Goal: Task Accomplishment & Management: Complete application form

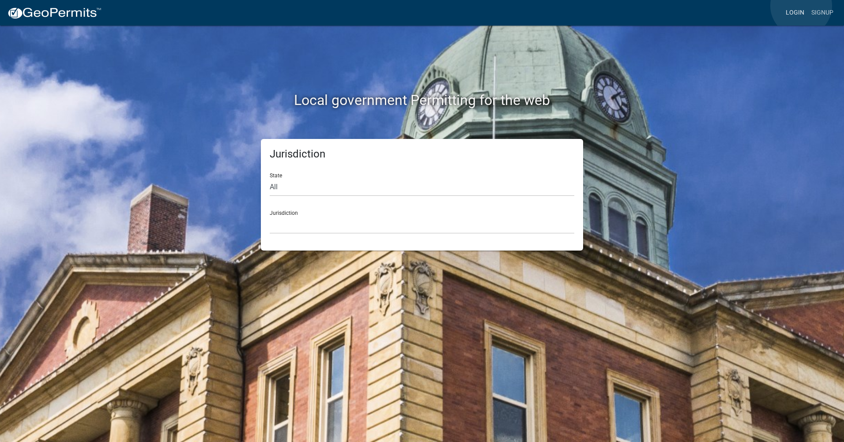
click at [801, 6] on link "Login" at bounding box center [795, 12] width 26 height 17
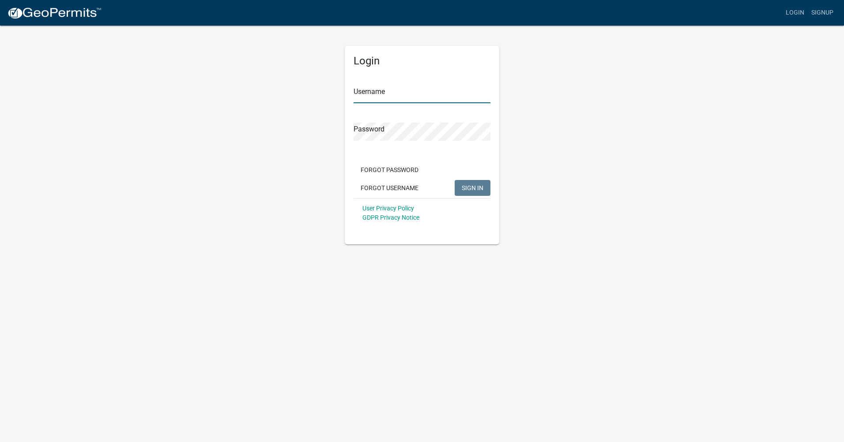
click at [366, 97] on input "Username" at bounding box center [422, 94] width 137 height 18
type input "ghammond"
click at [403, 171] on button "Forgot Password" at bounding box center [390, 170] width 72 height 16
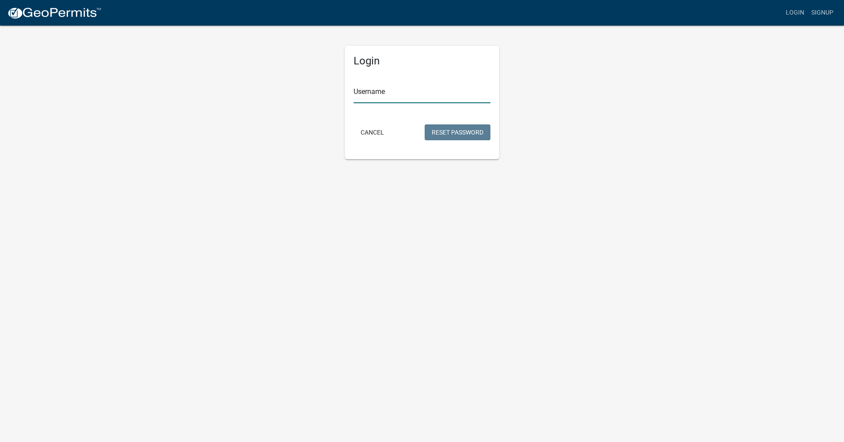
click at [376, 99] on input "Username" at bounding box center [422, 94] width 137 height 18
type input "ghammond"
click at [455, 126] on button "Reset Password" at bounding box center [458, 132] width 66 height 16
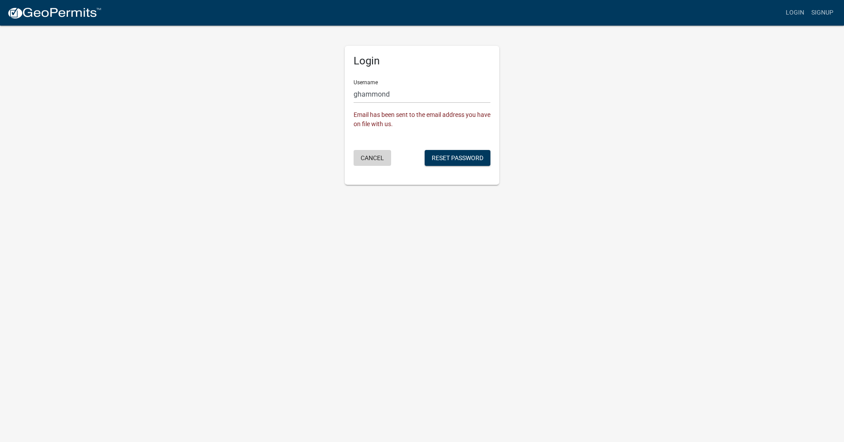
click at [368, 158] on button "Cancel" at bounding box center [373, 158] width 38 height 16
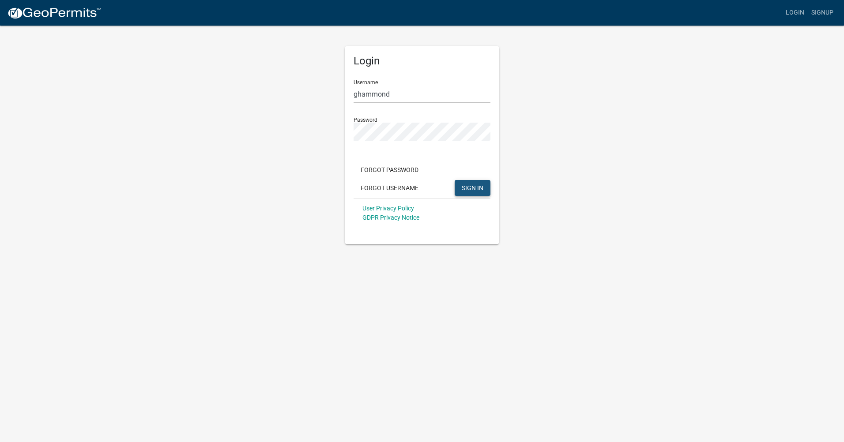
click at [470, 187] on span "SIGN IN" at bounding box center [473, 187] width 22 height 7
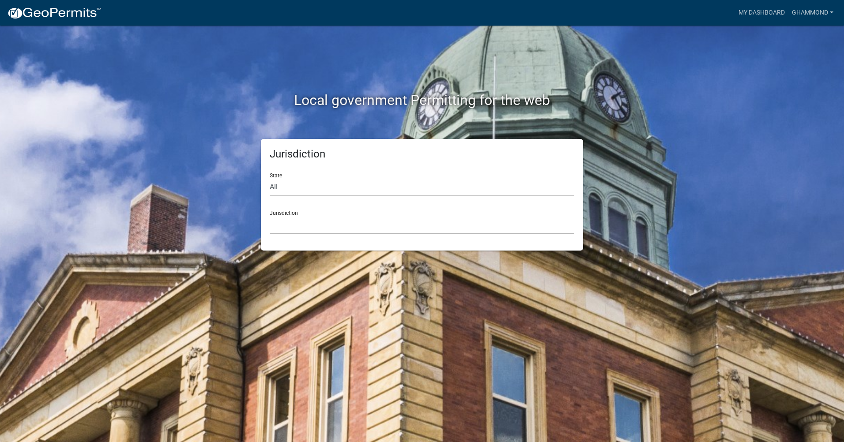
click at [305, 228] on select "[GEOGRAPHIC_DATA], [US_STATE] [GEOGRAPHIC_DATA], [US_STATE][PERSON_NAME][GEOGRA…" at bounding box center [422, 225] width 305 height 18
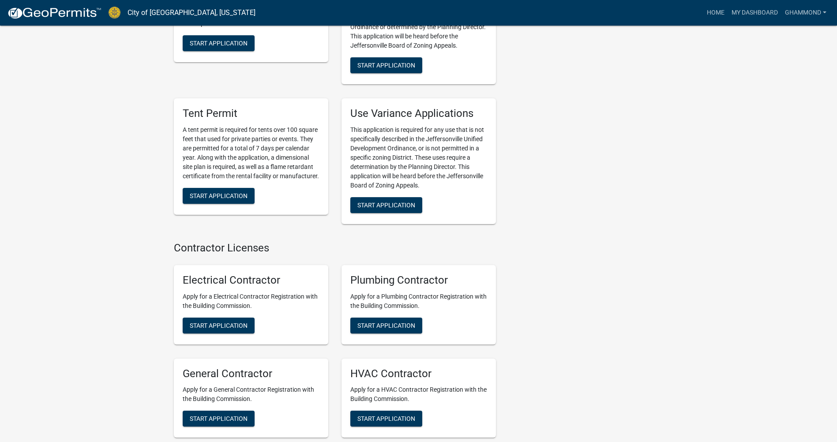
scroll to position [1809, 0]
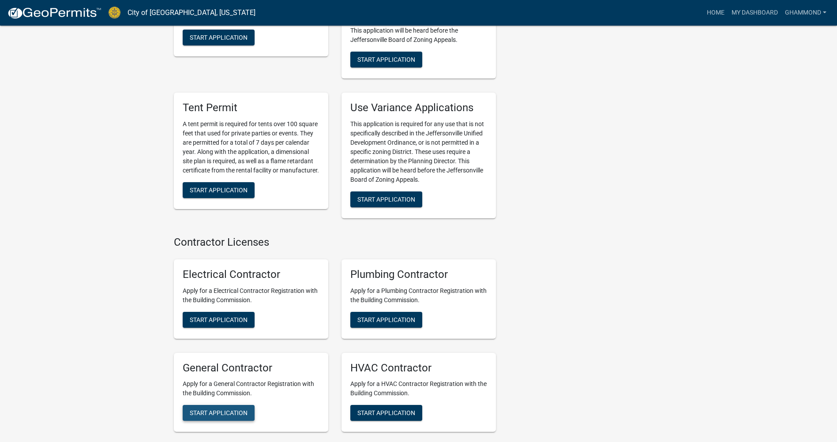
click at [226, 410] on span "Start Application" at bounding box center [219, 413] width 58 height 7
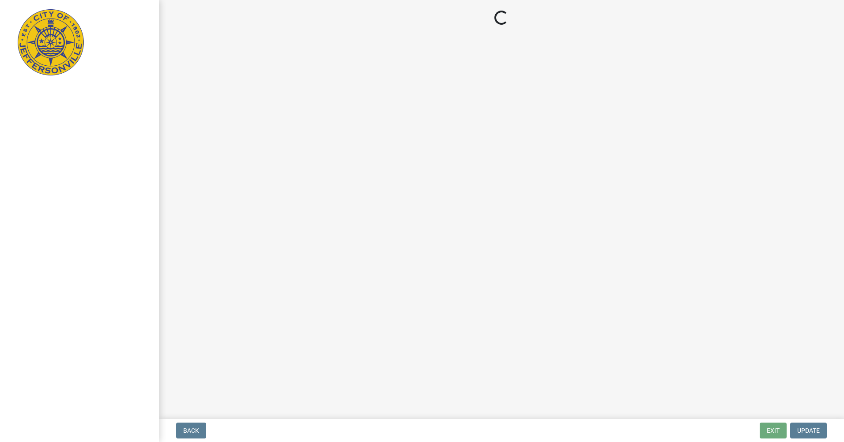
select select "[US_STATE]"
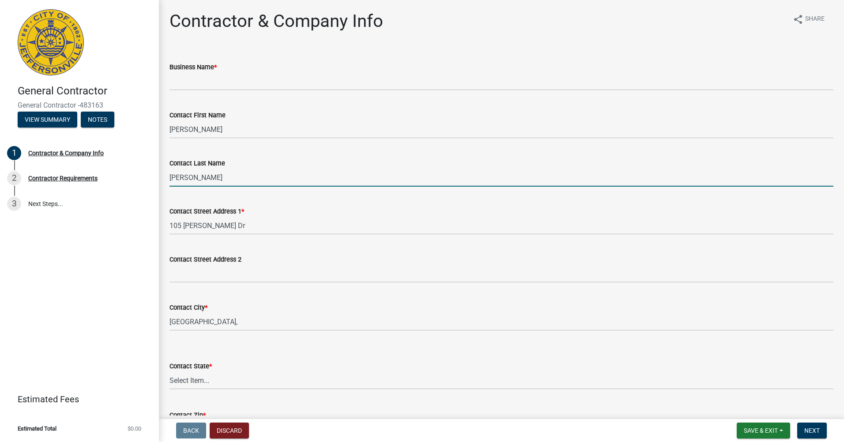
click at [187, 178] on input "[PERSON_NAME]" at bounding box center [501, 178] width 664 height 18
type input "L"
type input "[PERSON_NAME]"
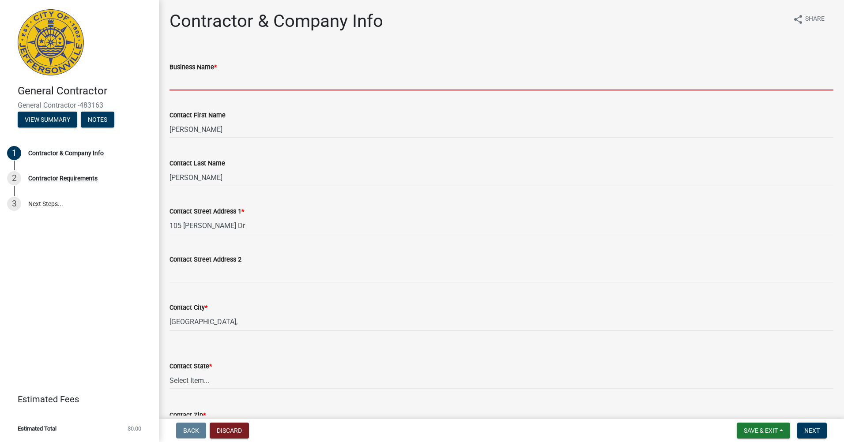
click at [195, 81] on input "Business Name *" at bounding box center [501, 81] width 664 height 18
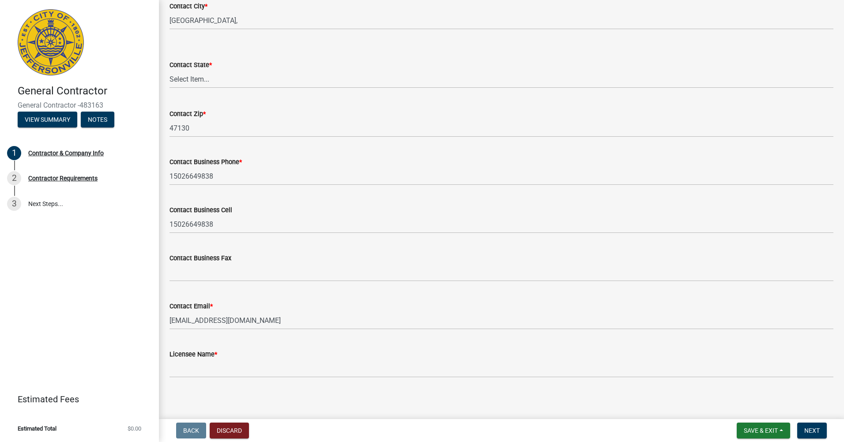
scroll to position [305, 0]
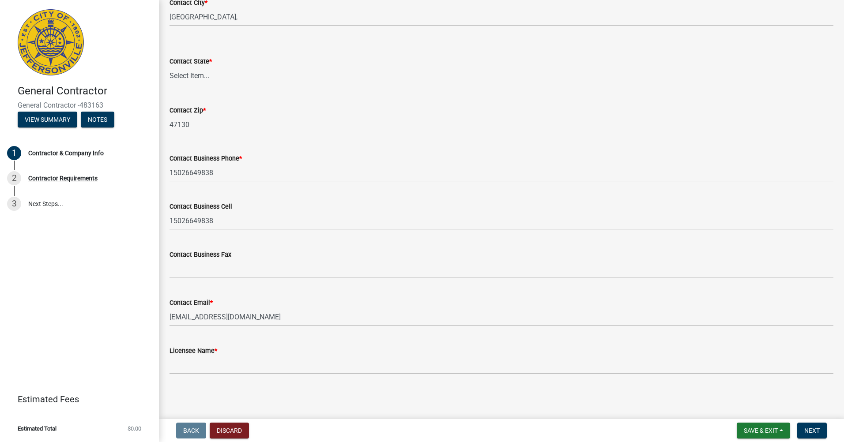
type input "Earthscapes LLC"
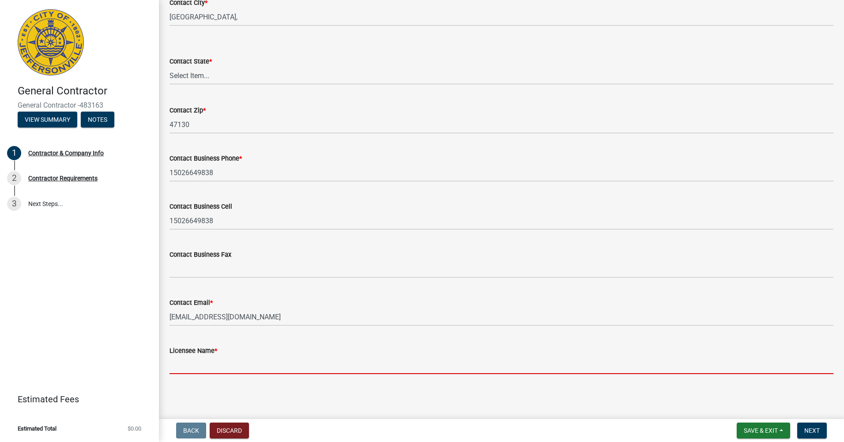
click at [198, 364] on input "Licensee Name *" at bounding box center [501, 365] width 664 height 18
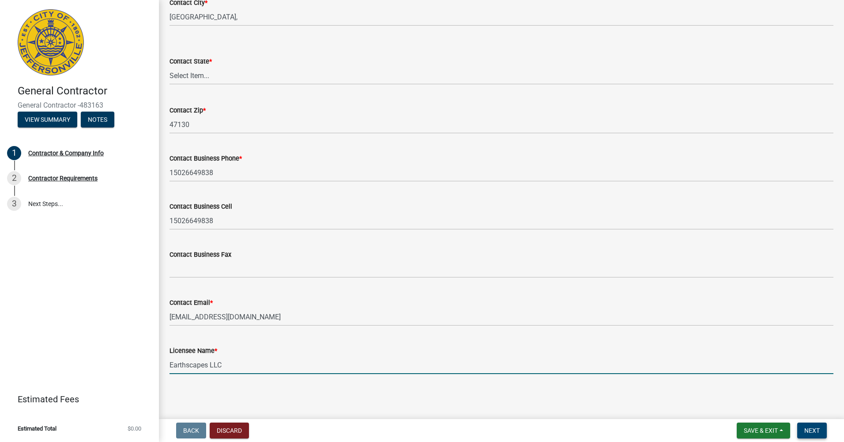
type input "Earthscapes LLC"
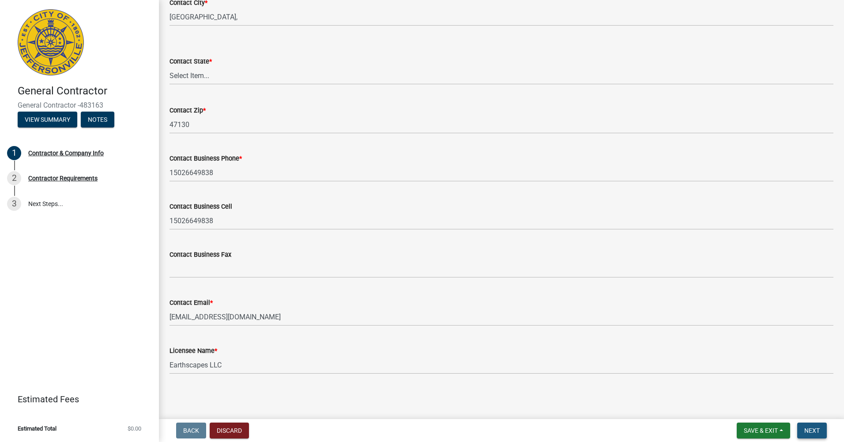
click at [805, 430] on span "Next" at bounding box center [811, 430] width 15 height 7
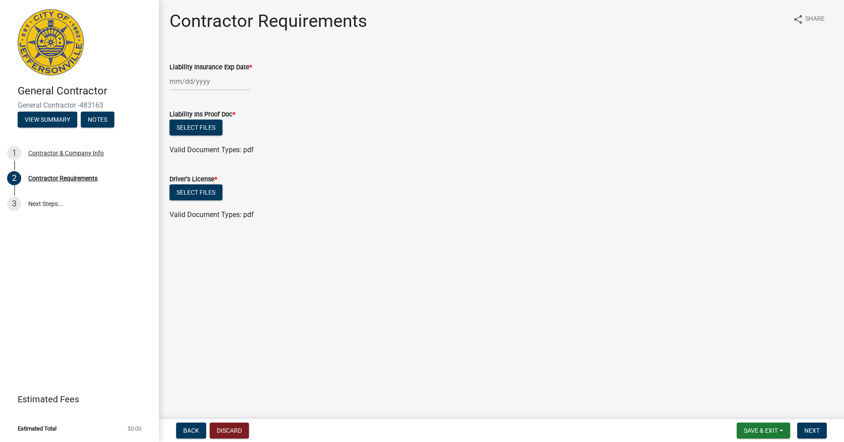
click at [190, 82] on div at bounding box center [209, 81] width 81 height 18
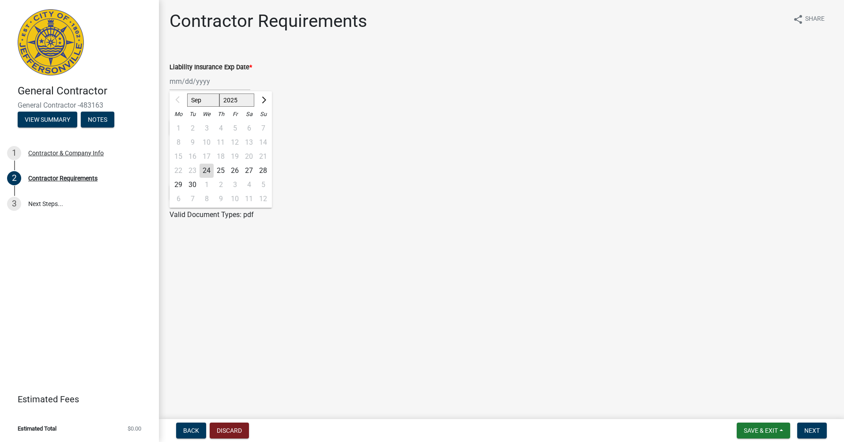
click at [195, 102] on select "Sep Oct Nov Dec" at bounding box center [203, 100] width 32 height 13
click at [209, 99] on select "Sep Oct Nov Dec" at bounding box center [203, 100] width 32 height 13
click at [207, 99] on select "Sep Oct Nov Dec" at bounding box center [203, 100] width 32 height 13
click at [173, 80] on input "Liability Insurance Exp Date *" at bounding box center [209, 81] width 81 height 18
click at [177, 81] on input "012526" at bounding box center [209, 81] width 81 height 18
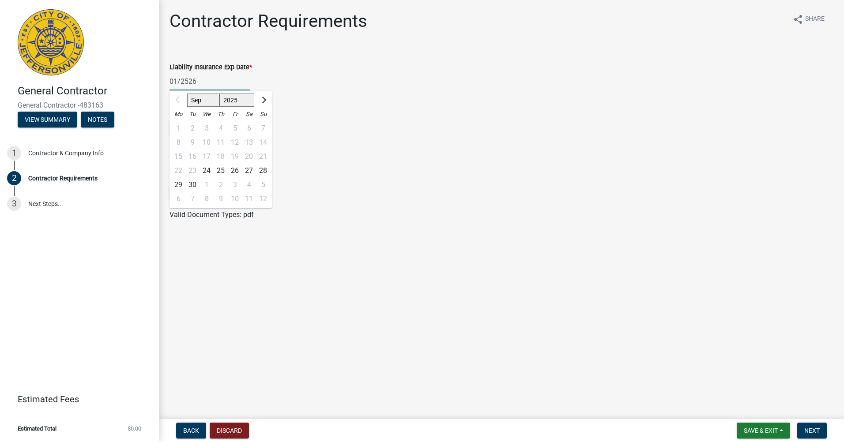
click at [188, 80] on input "01/2526" at bounding box center [209, 81] width 81 height 18
type input "[DATE]"
click at [808, 426] on button "Next" at bounding box center [812, 431] width 30 height 16
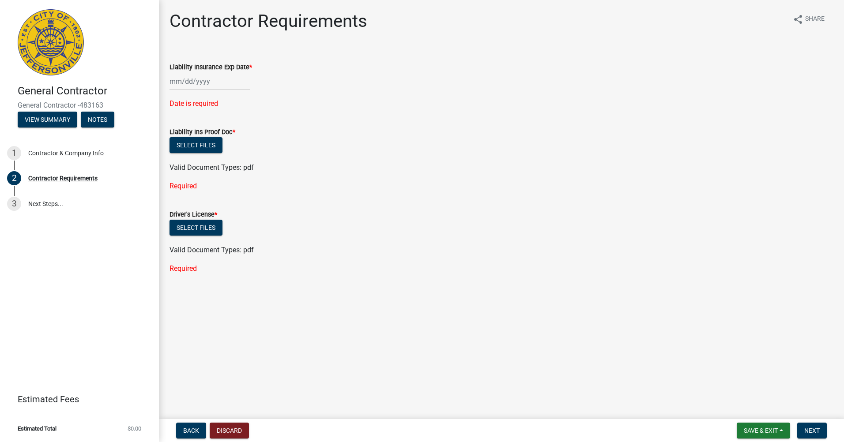
click at [173, 83] on div at bounding box center [209, 81] width 81 height 18
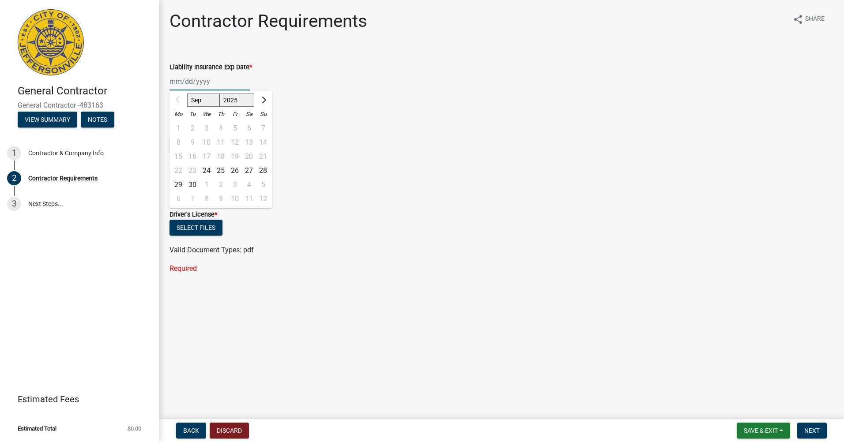
click at [181, 80] on input "Liability Insurance Exp Date *" at bounding box center [209, 81] width 81 height 18
type input "[DATE]"
click at [809, 427] on span "Next" at bounding box center [811, 430] width 15 height 7
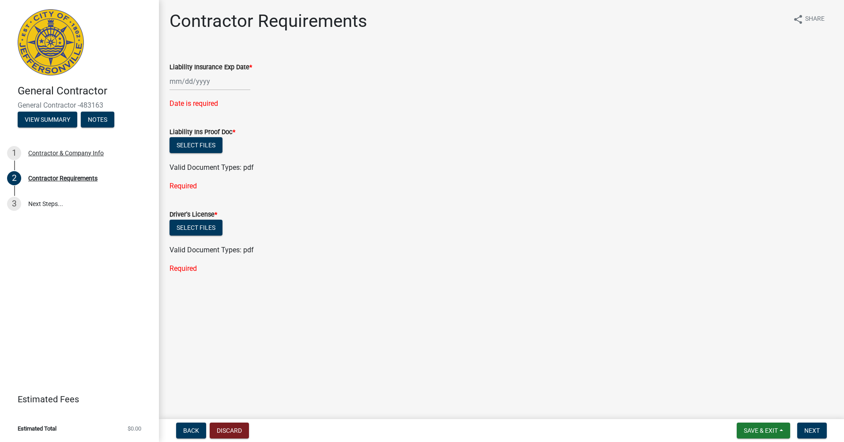
click at [180, 83] on div at bounding box center [209, 81] width 81 height 18
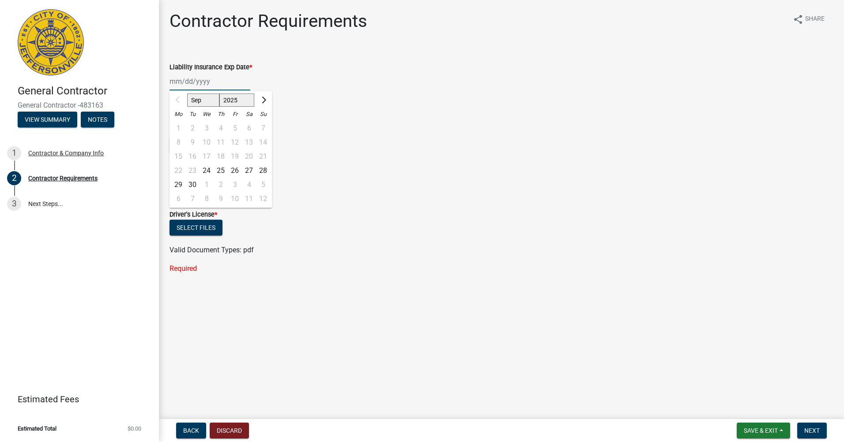
click at [180, 80] on input "Liability Insurance Exp Date *" at bounding box center [209, 81] width 81 height 18
type input "[DATE]"
click at [814, 433] on span "Next" at bounding box center [811, 430] width 15 height 7
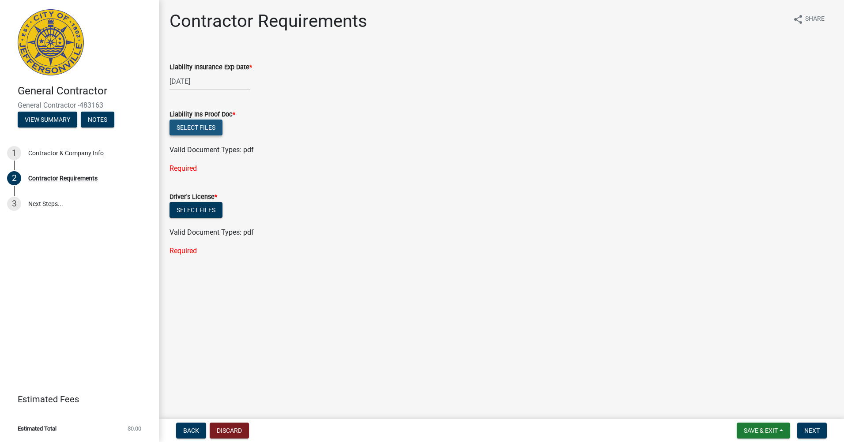
click at [197, 128] on button "Select files" at bounding box center [195, 128] width 53 height 16
click at [812, 429] on span "Next" at bounding box center [811, 430] width 15 height 7
click at [768, 425] on button "Save & Exit" at bounding box center [763, 431] width 53 height 16
click at [752, 408] on button "Save & Exit" at bounding box center [754, 407] width 71 height 21
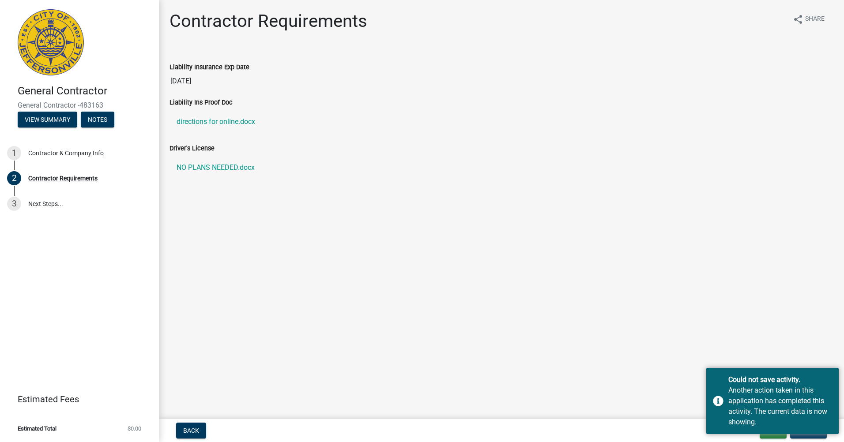
drag, startPoint x: 843, startPoint y: 0, endPoint x: 663, endPoint y: 260, distance: 316.2
click at [663, 260] on main "Contractor Requirements share Share Liability Insurance Exp Date [DATE] Liabili…" at bounding box center [501, 208] width 685 height 416
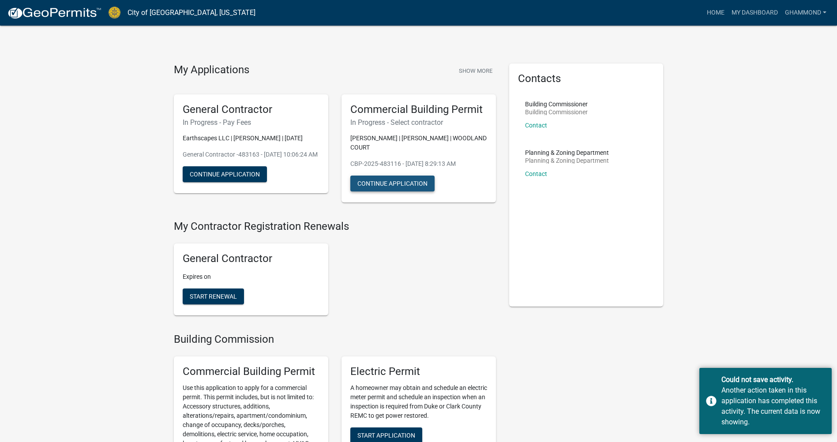
click at [398, 184] on button "Continue Application" at bounding box center [392, 184] width 84 height 16
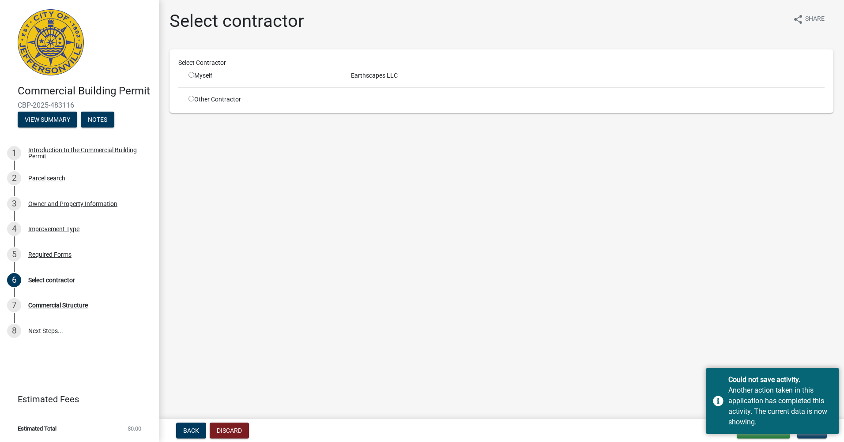
click at [190, 75] on input "radio" at bounding box center [191, 75] width 6 height 6
radio input "true"
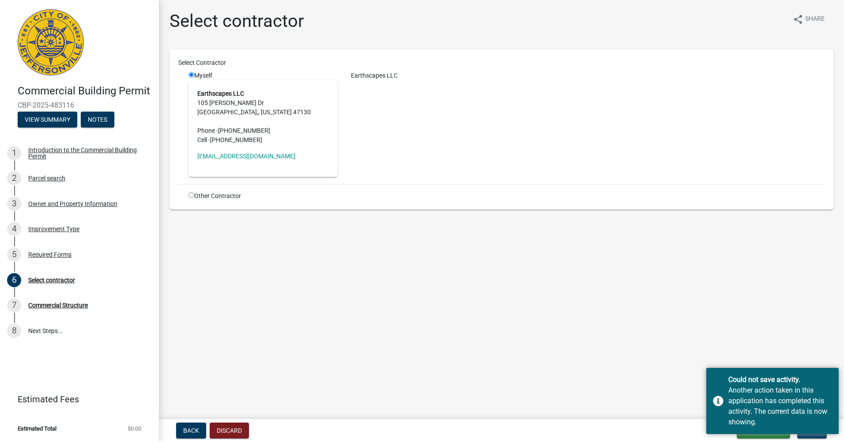
click at [727, 314] on main "Select contractor share Share Select Contractor Myself Earthscapes LLC [STREET_…" at bounding box center [501, 208] width 685 height 416
click at [804, 434] on div "Could not save activity. Another action taken in this application has completed…" at bounding box center [772, 401] width 132 height 66
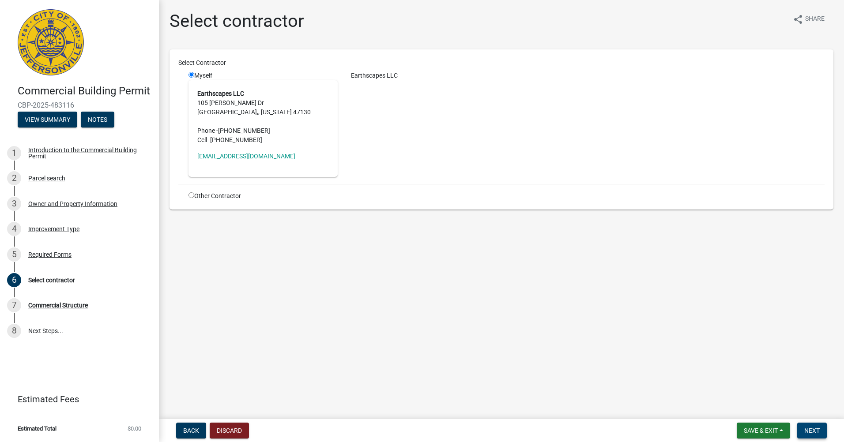
click at [811, 431] on span "Next" at bounding box center [811, 430] width 15 height 7
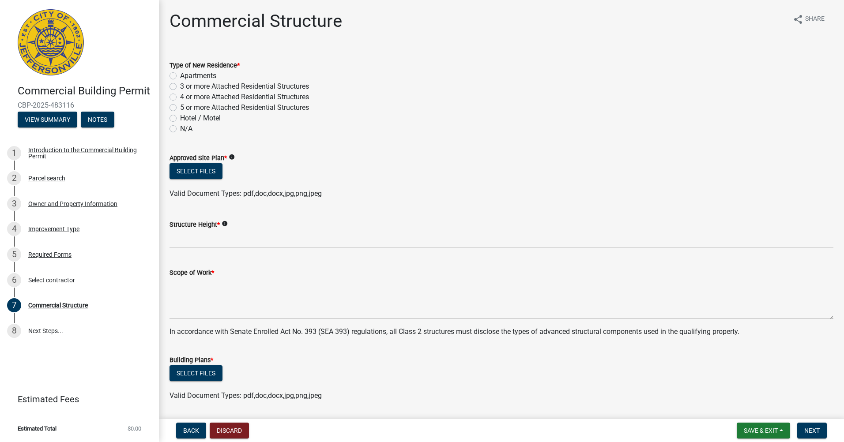
click at [180, 129] on label "N/A" at bounding box center [186, 129] width 12 height 11
click at [180, 129] on input "N/A" at bounding box center [183, 127] width 6 height 6
radio input "true"
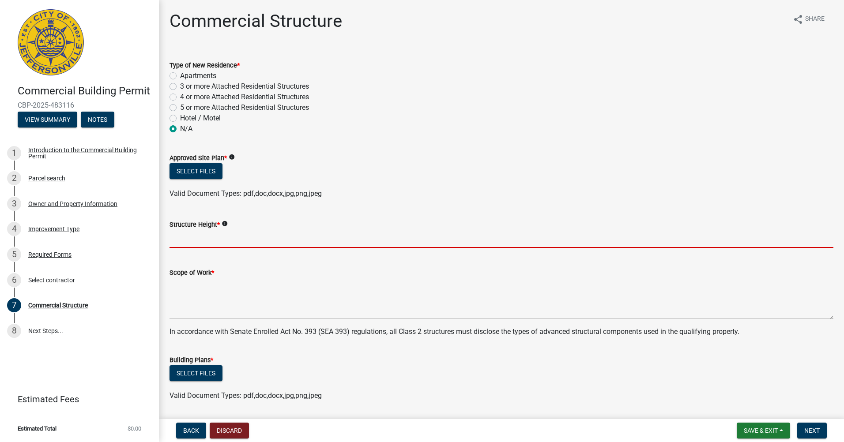
click at [192, 242] on input "Structure Height *" at bounding box center [501, 239] width 664 height 18
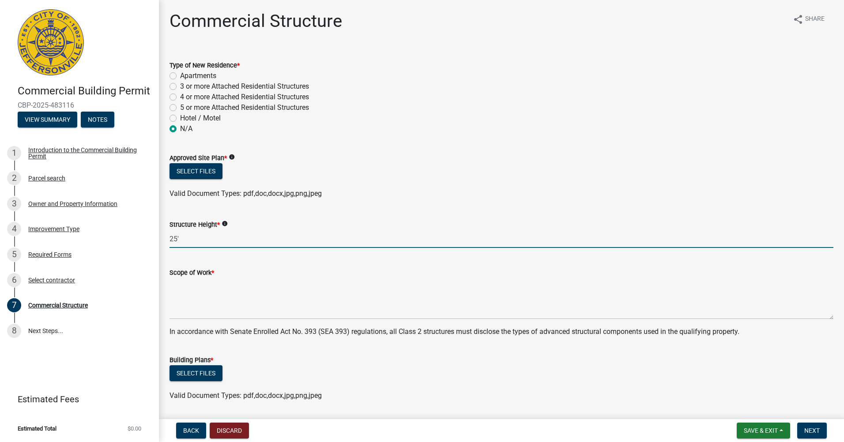
type input "25'"
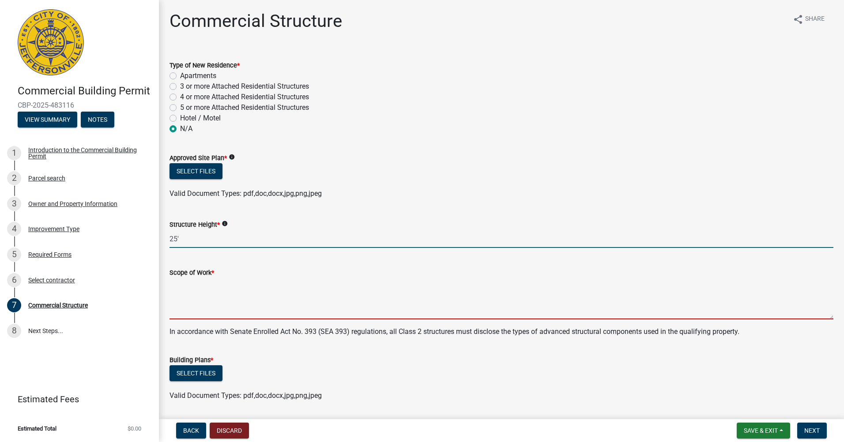
click at [202, 307] on textarea "Scope of Work *" at bounding box center [501, 298] width 664 height 41
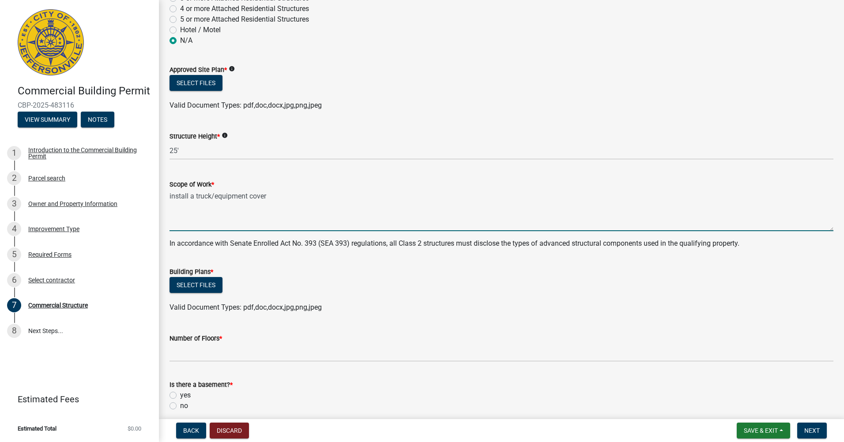
scroll to position [132, 0]
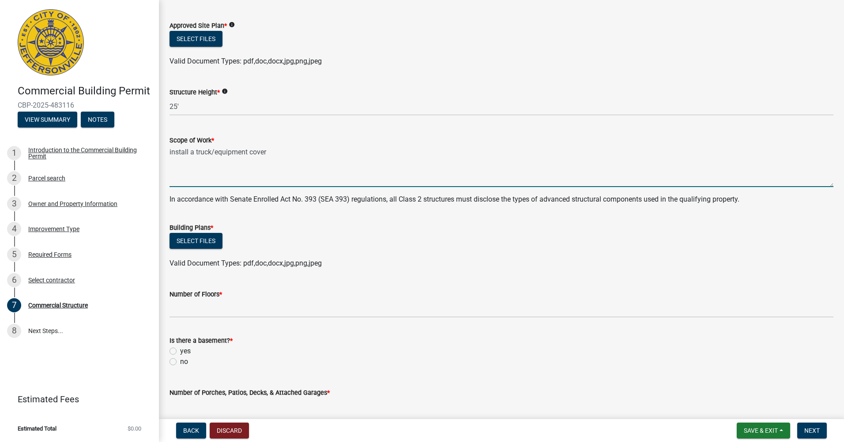
type textarea "install a truck/equipment cover"
click at [180, 360] on label "no" at bounding box center [184, 362] width 8 height 11
click at [180, 360] on input "no" at bounding box center [183, 360] width 6 height 6
radio input "true"
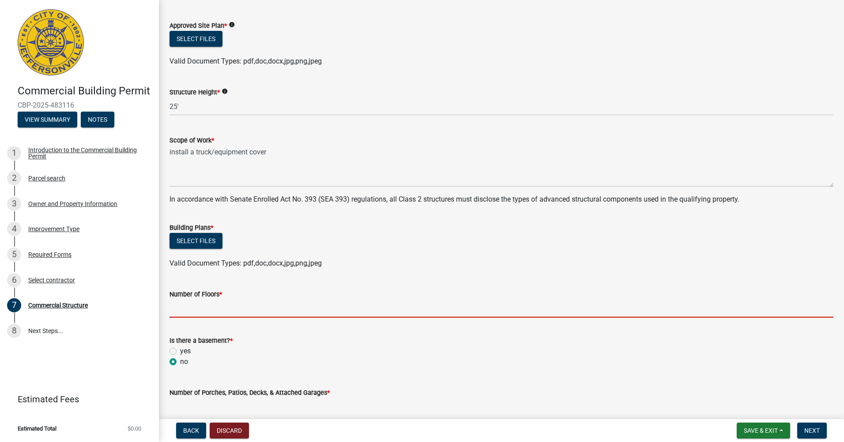
click at [184, 313] on input "Number of Floors *" at bounding box center [501, 309] width 664 height 18
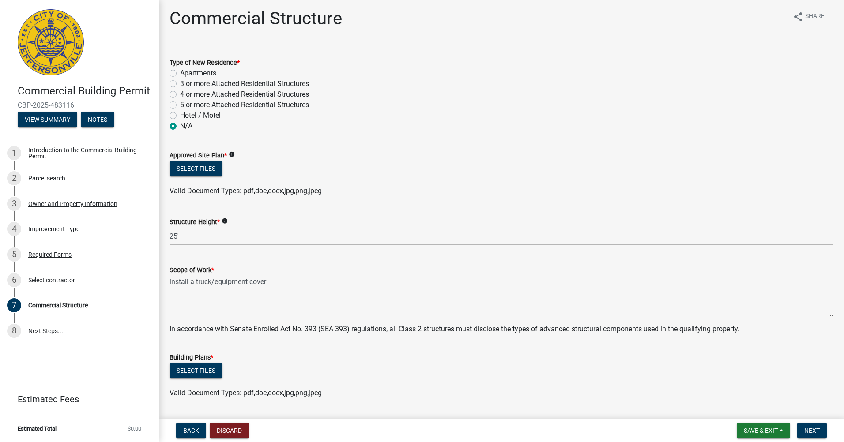
scroll to position [0, 0]
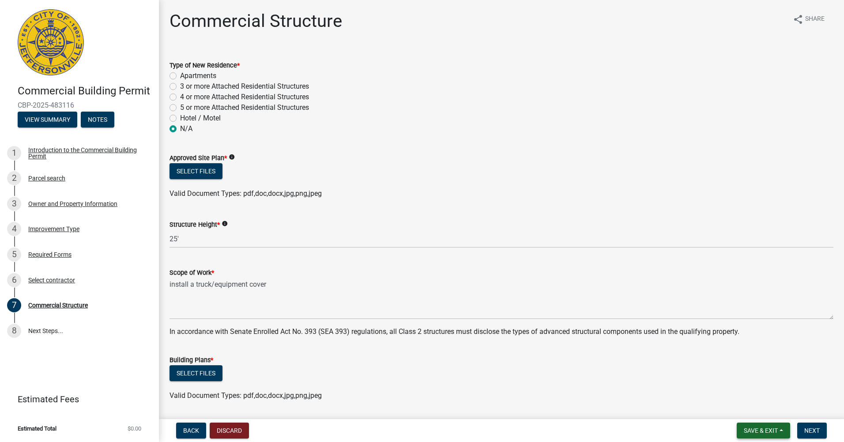
type input "1"
click at [745, 429] on span "Save & Exit" at bounding box center [761, 430] width 34 height 7
click at [743, 405] on button "Save & Exit" at bounding box center [754, 407] width 71 height 21
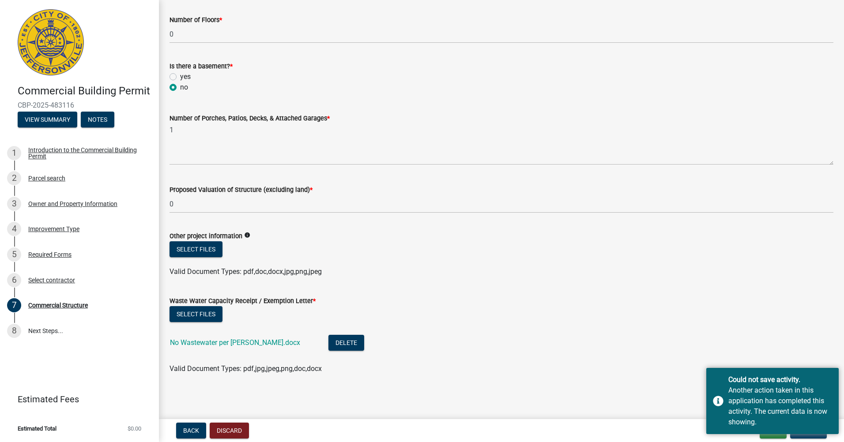
scroll to position [472, 0]
